Goal: Check status: Verify the current state of an ongoing process or item

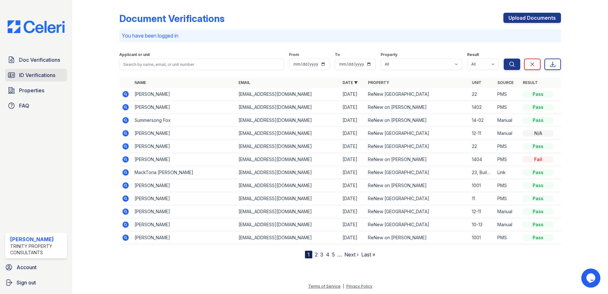
click at [26, 73] on span "ID Verifications" at bounding box center [37, 75] width 36 height 8
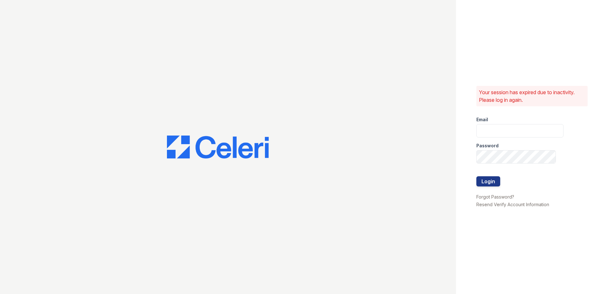
type input "Nutsey@Trinity-pm.com"
drag, startPoint x: 497, startPoint y: 188, endPoint x: 493, endPoint y: 182, distance: 6.4
click at [496, 188] on div at bounding box center [519, 189] width 87 height 6
click at [493, 182] on button "Login" at bounding box center [488, 181] width 24 height 10
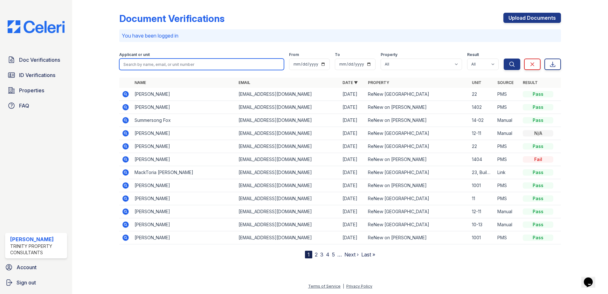
click at [154, 65] on input "search" at bounding box center [201, 63] width 165 height 11
type input "murray"
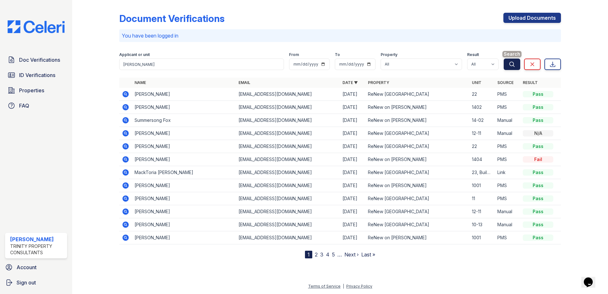
click at [508, 65] on button "Search" at bounding box center [511, 63] width 17 height 11
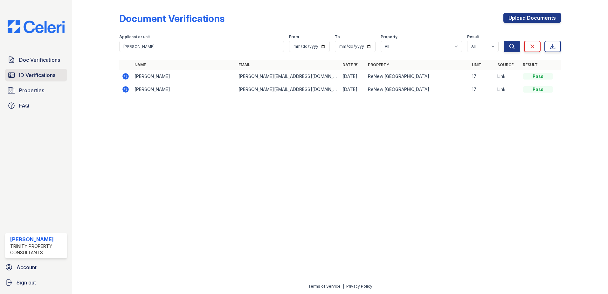
click at [26, 74] on span "ID Verifications" at bounding box center [37, 75] width 36 height 8
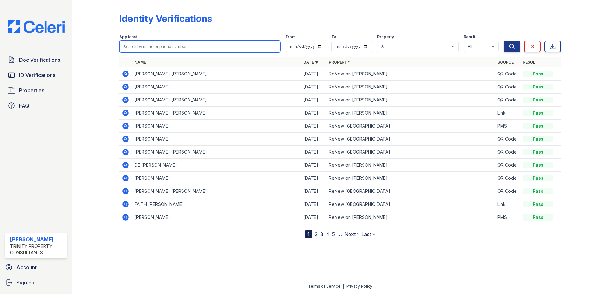
click at [217, 42] on input "search" at bounding box center [199, 46] width 161 height 11
type input "murray"
click at [503, 41] on button "Search" at bounding box center [511, 46] width 17 height 11
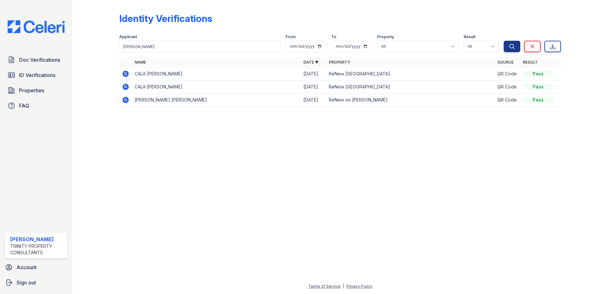
click at [125, 75] on icon at bounding box center [125, 74] width 6 height 6
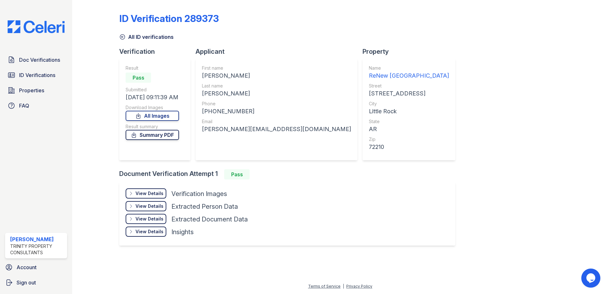
click at [162, 136] on link "Summary PDF" at bounding box center [152, 135] width 53 height 10
